Goal: Book appointment/travel/reservation

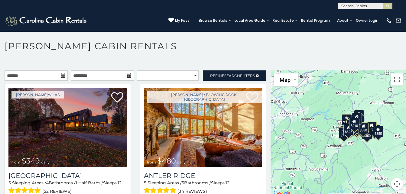
scroll to position [3, 0]
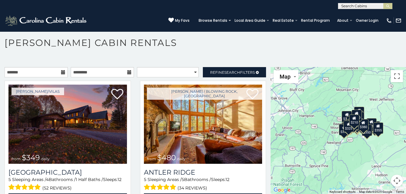
click at [353, 123] on div "$210" at bounding box center [354, 120] width 10 height 11
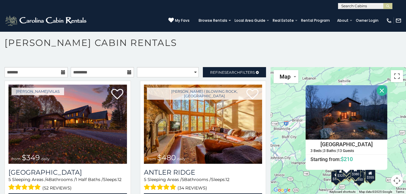
click at [391, 156] on div "$349 $480 $525 $315 $355 $635 $675 $930 $400 $451 $330 $400 $485 $460 $395 $255…" at bounding box center [338, 130] width 135 height 127
click at [378, 86] on button "Close" at bounding box center [382, 90] width 11 height 11
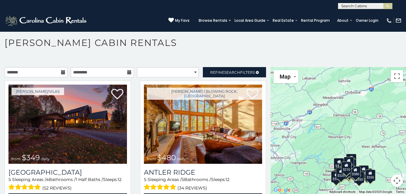
click at [362, 170] on icon at bounding box center [363, 169] width 4 height 4
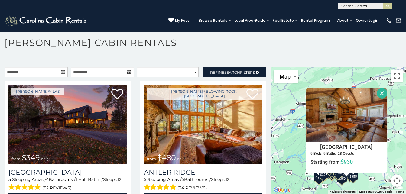
click at [393, 169] on div "$349 $480 $525 $315 $355 $635 $675 $930 $400 $451 $330 $400 $485 $460 $395 $255…" at bounding box center [338, 130] width 135 height 127
click at [379, 92] on button "Close" at bounding box center [382, 93] width 11 height 11
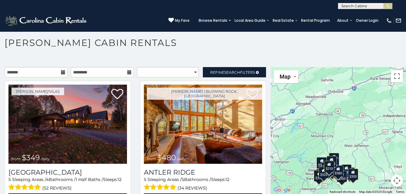
click at [331, 161] on div "$210" at bounding box center [329, 166] width 10 height 11
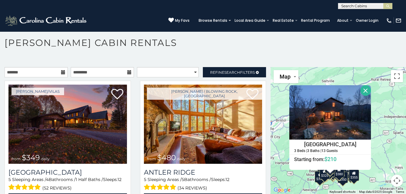
click at [378, 153] on div "$349 $480 $525 $315 $355 $635 $675 $930 $400 $451 $330 $400 $485 $460 $395 $255…" at bounding box center [338, 130] width 135 height 127
click at [363, 87] on button "Close" at bounding box center [365, 90] width 11 height 11
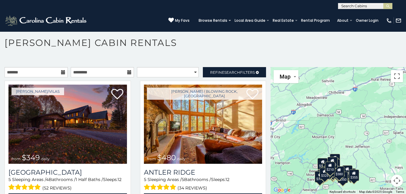
scroll to position [0, 0]
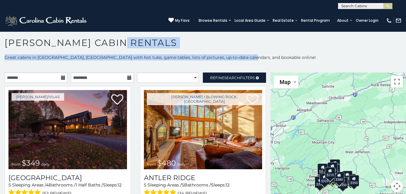
drag, startPoint x: 314, startPoint y: 54, endPoint x: 219, endPoint y: 42, distance: 96.0
click at [219, 42] on div "**********" at bounding box center [203, 115] width 406 height 157
